Goal: Obtain resource: Download file/media

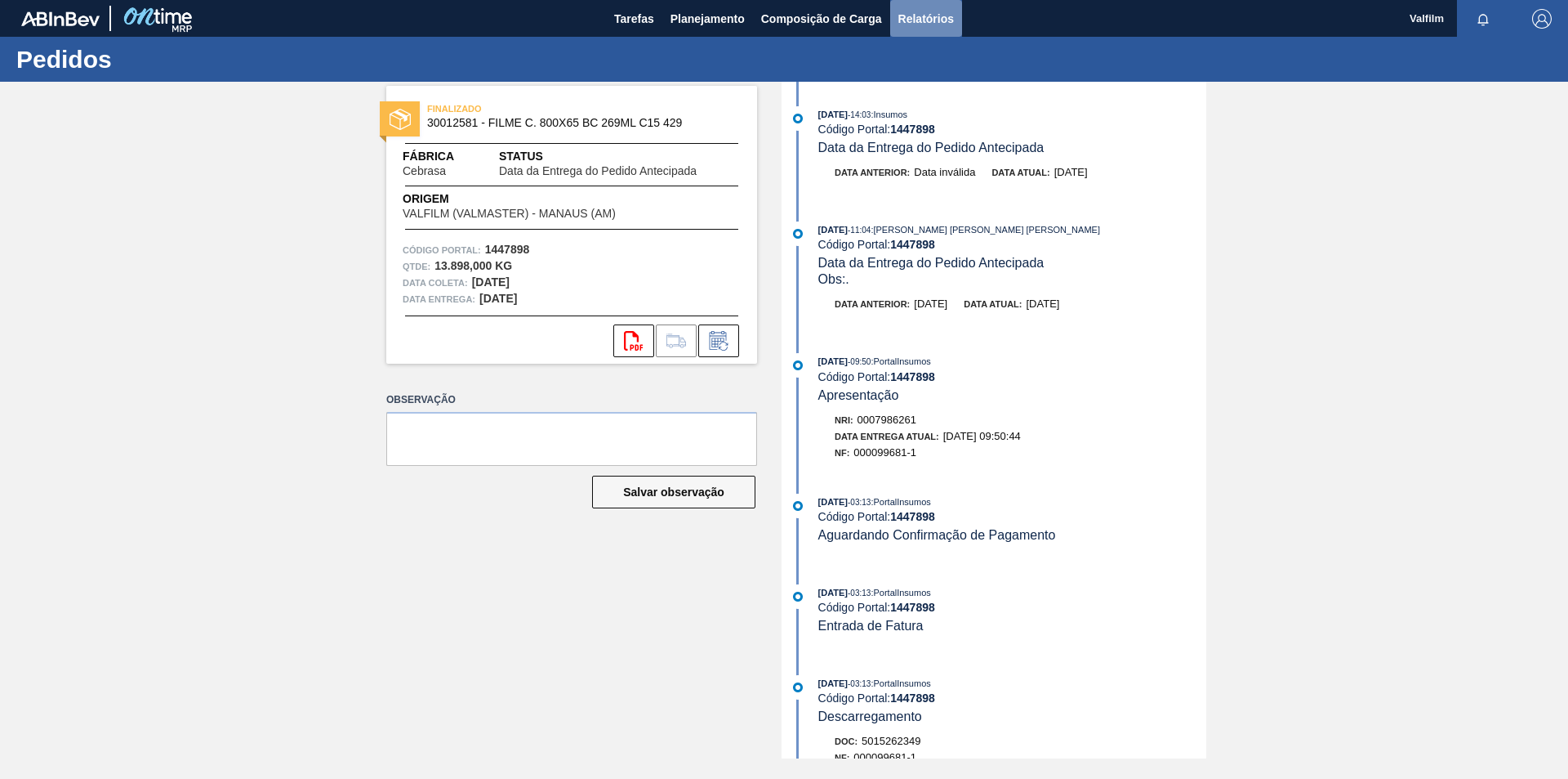
click at [919, 20] on span "Relatórios" at bounding box center [926, 19] width 55 height 19
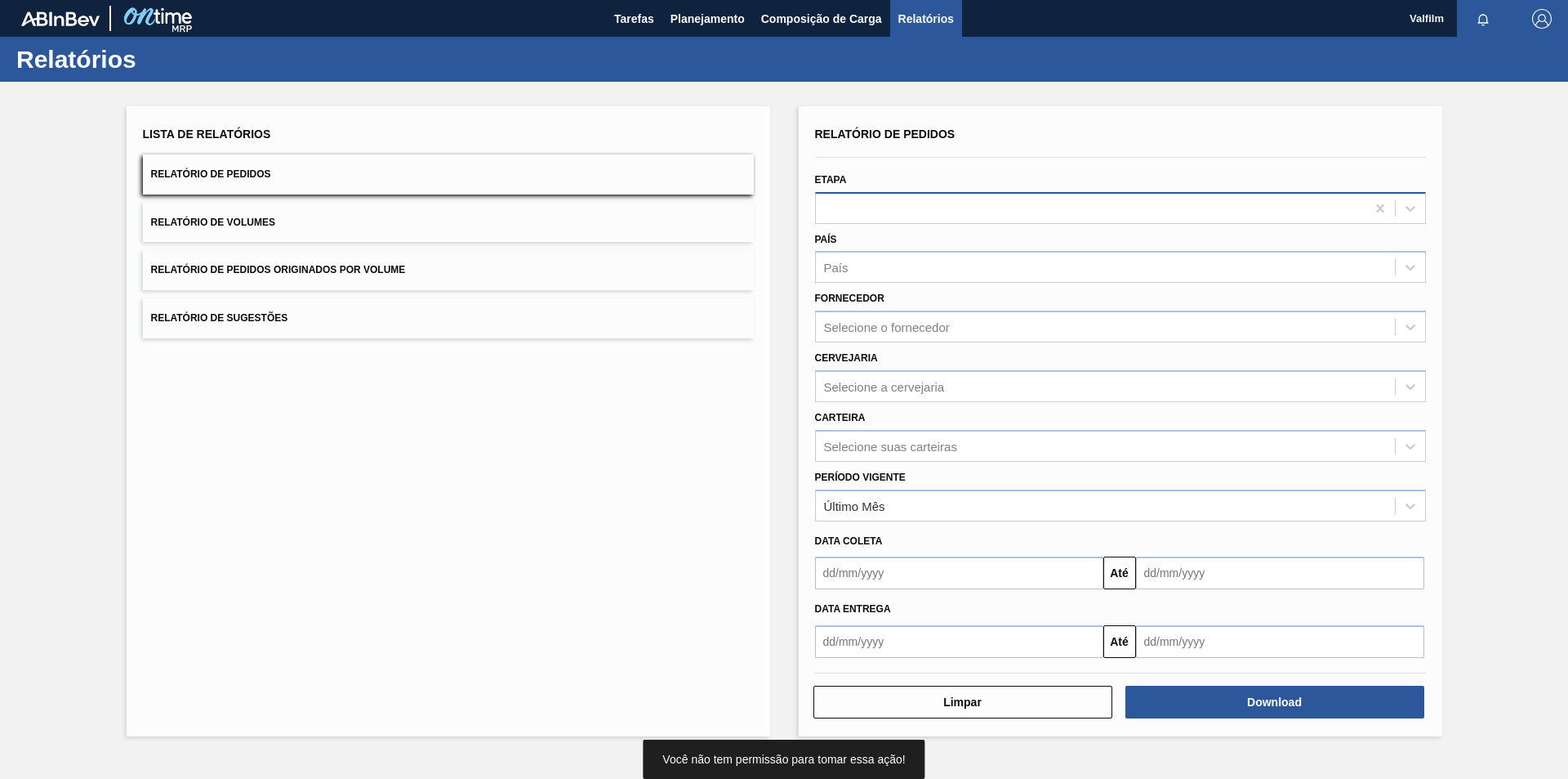
click at [921, 218] on div at bounding box center [1090, 207] width 550 height 23
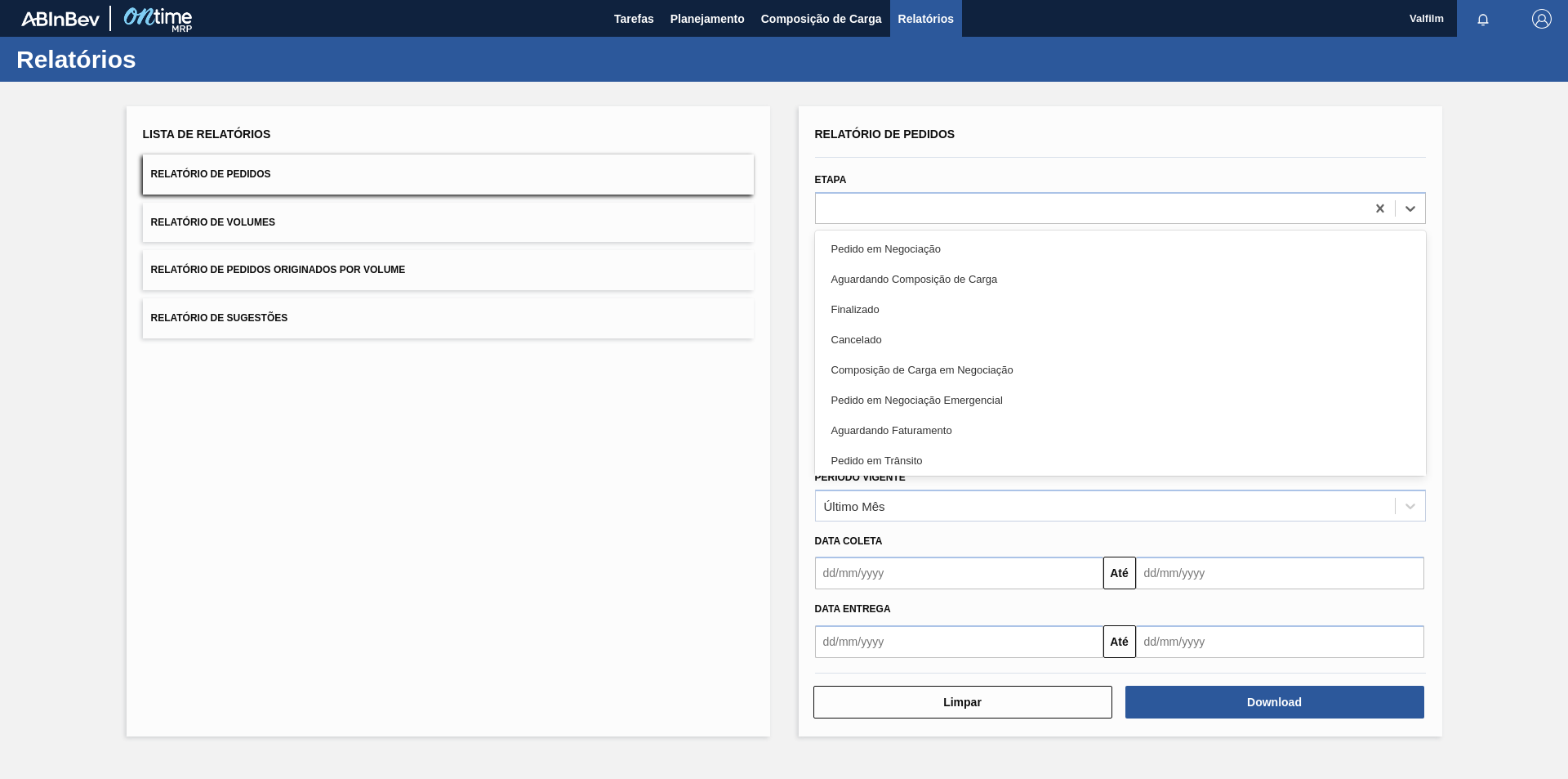
click at [941, 241] on div "Pedido em Negociação" at bounding box center [1120, 248] width 611 height 30
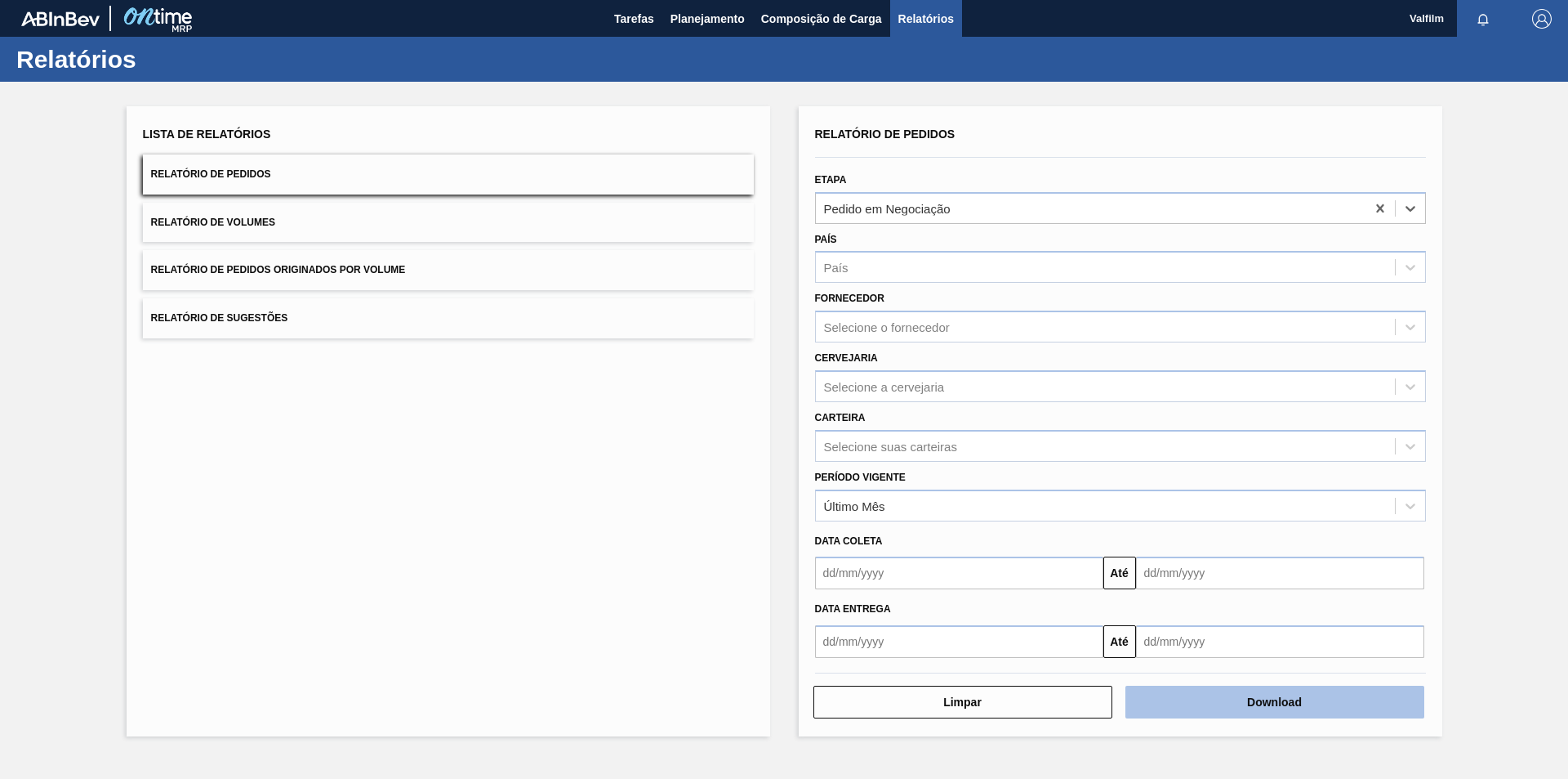
click at [1301, 710] on button "Download" at bounding box center [1274, 702] width 299 height 33
